Goal: Information Seeking & Learning: Find specific fact

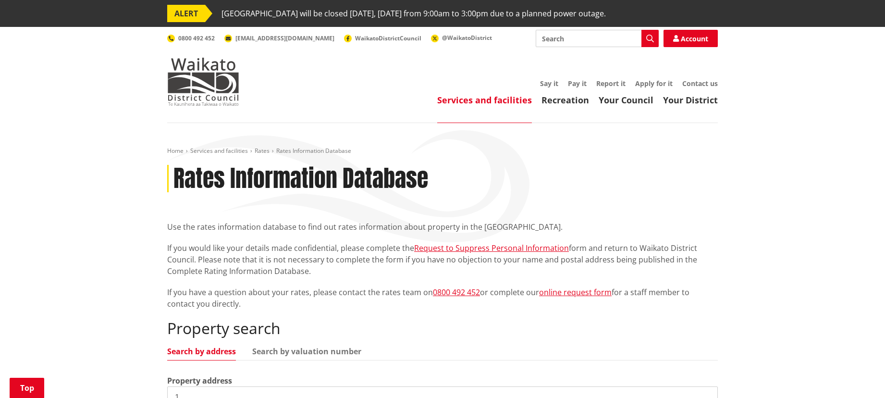
scroll to position [192, 0]
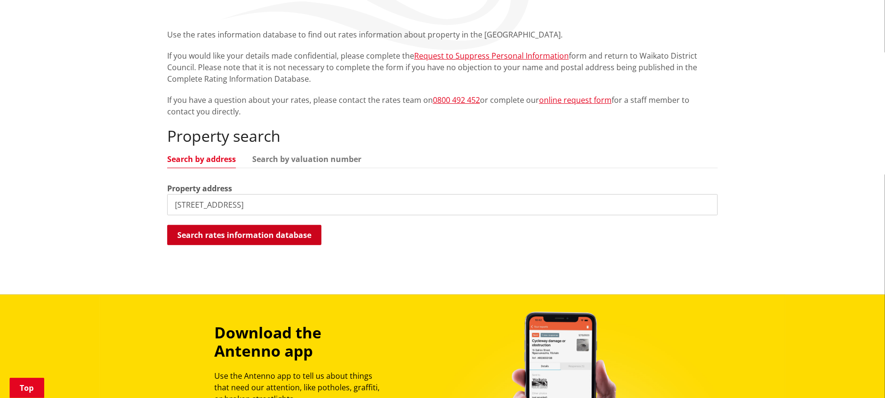
type input "1713 waingaro road"
click at [272, 237] on button "Search rates information database" at bounding box center [244, 235] width 154 height 20
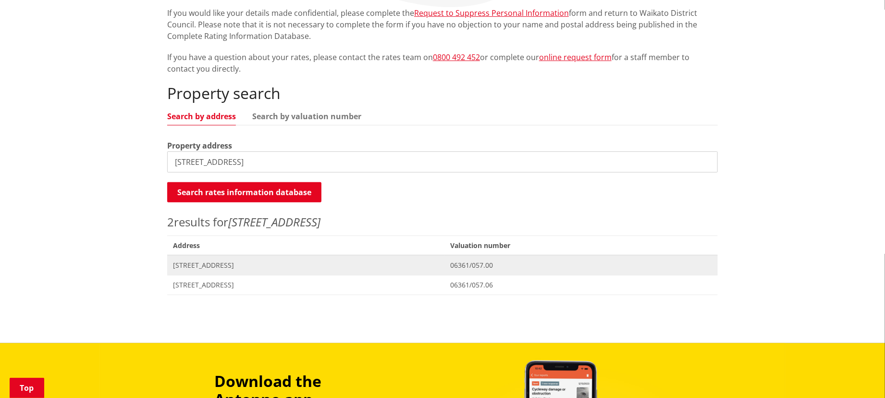
scroll to position [256, 0]
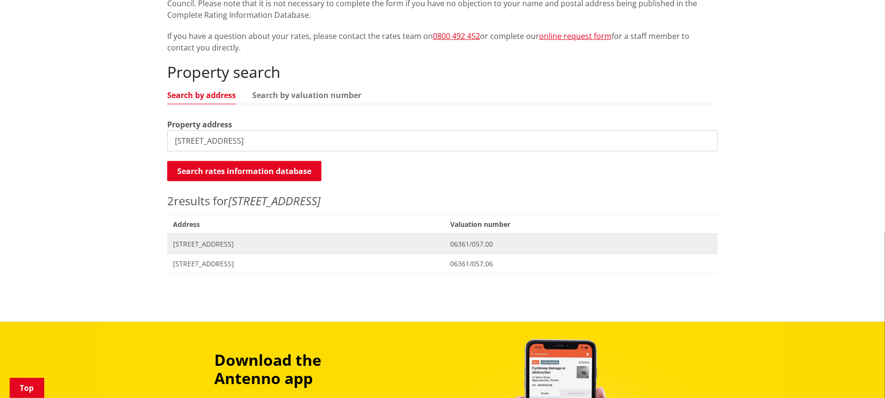
click at [232, 246] on span "[STREET_ADDRESS]" at bounding box center [306, 244] width 266 height 10
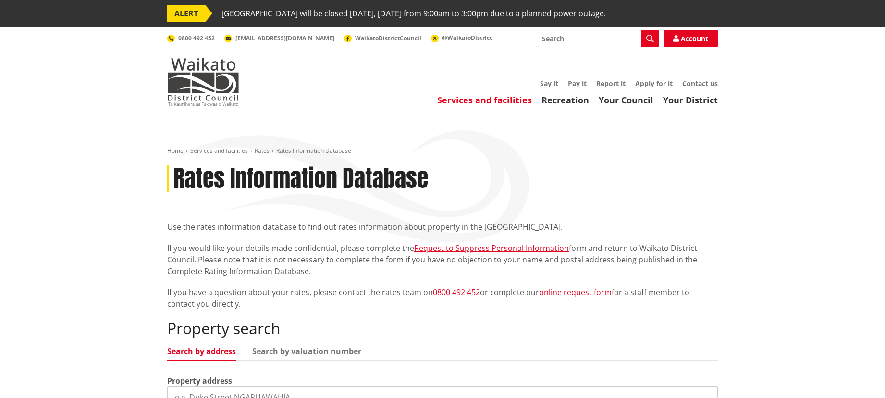
scroll to position [256, 0]
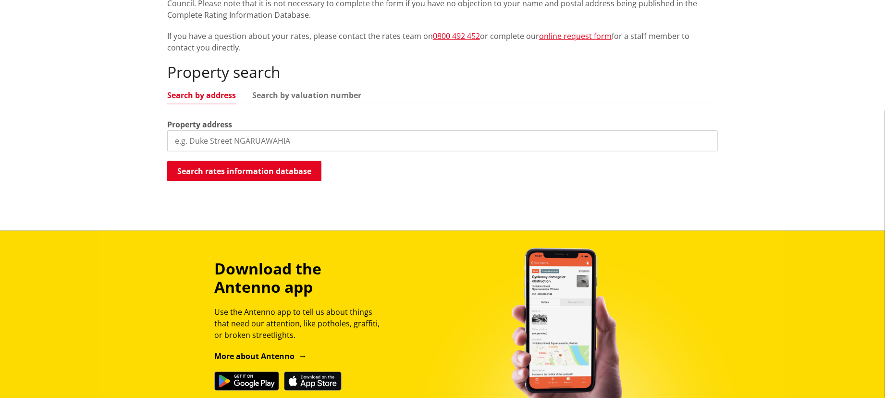
click at [229, 140] on input "search" at bounding box center [442, 140] width 551 height 21
type input "1713 waingaro"
drag, startPoint x: 243, startPoint y: 172, endPoint x: 357, endPoint y: 224, distance: 124.8
click at [243, 172] on button "Search rates information database" at bounding box center [244, 171] width 154 height 20
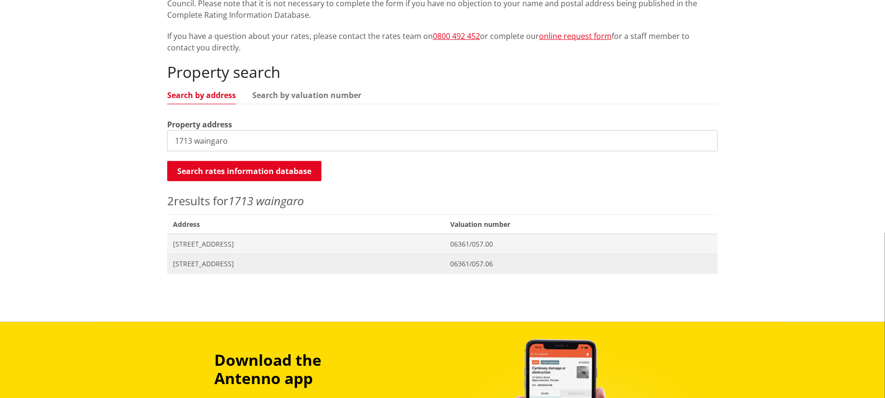
click at [392, 264] on span "[STREET_ADDRESS]" at bounding box center [306, 264] width 266 height 10
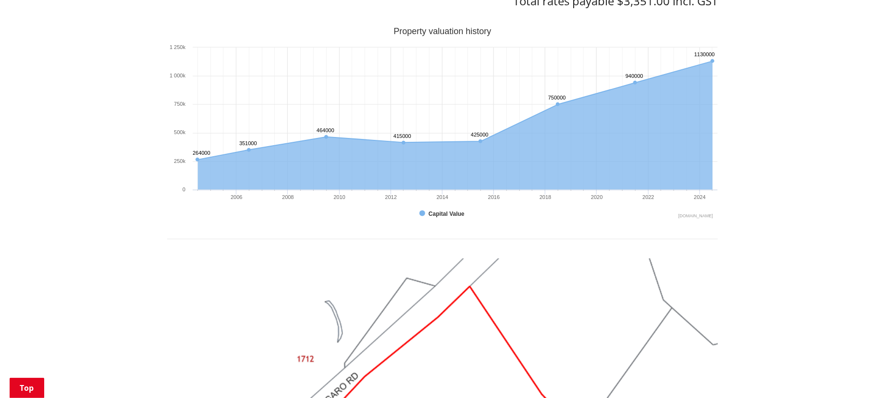
scroll to position [449, 0]
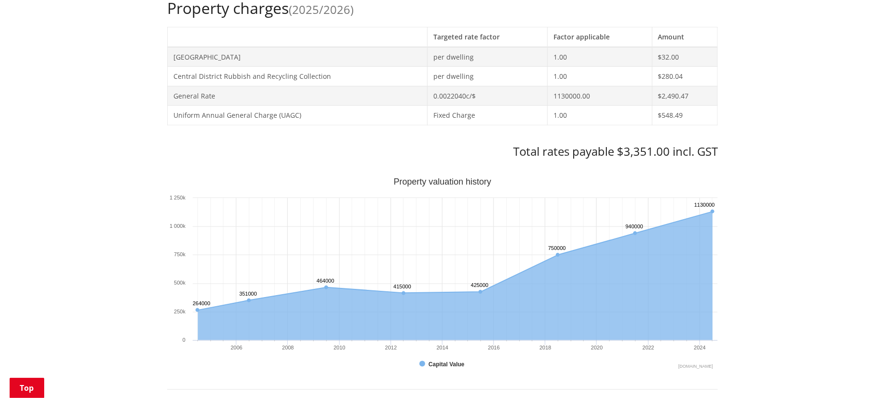
click at [63, 173] on div "Home Services and facilities Rates Rates Information Database Rates Information…" at bounding box center [442, 309] width 885 height 1269
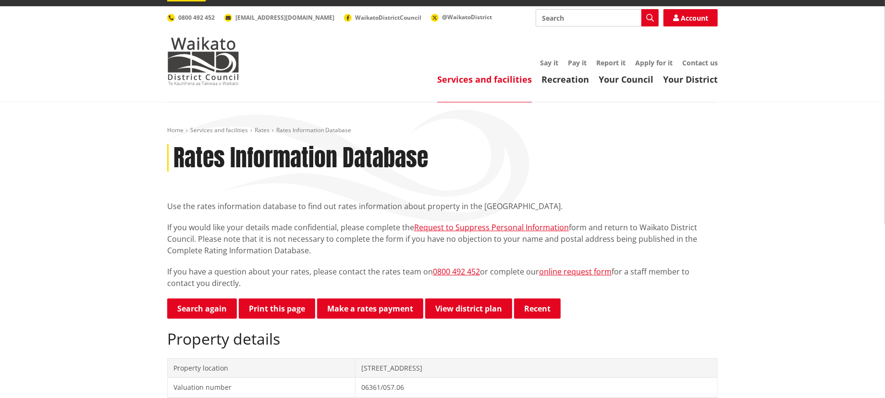
scroll to position [0, 0]
